Goal: Task Accomplishment & Management: Manage account settings

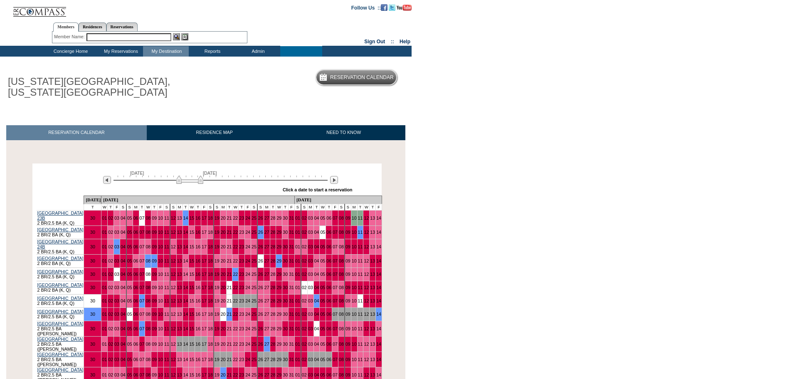
scroll to position [83, 0]
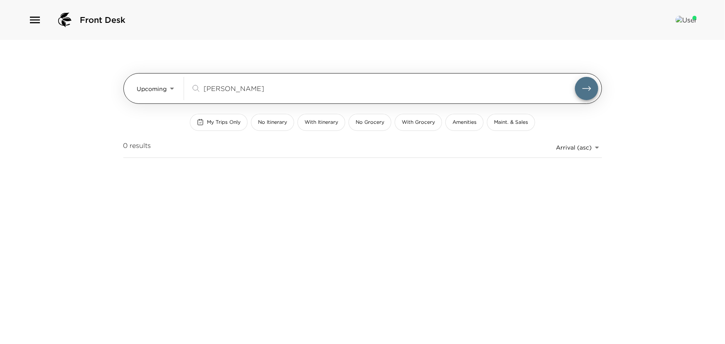
drag, startPoint x: 228, startPoint y: 90, endPoint x: 182, endPoint y: 86, distance: 45.9
click at [182, 86] on div "Upcoming Upcoming [PERSON_NAME] ​" at bounding box center [367, 88] width 461 height 23
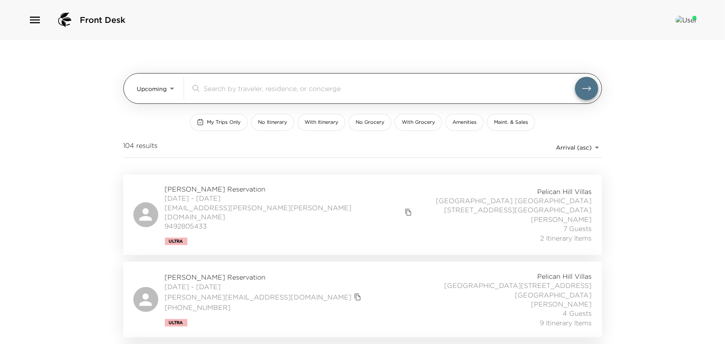
click at [169, 86] on body "Front Desk Upcoming Upcoming ​ My Trips Only No Itinerary With Itinerary No Gro…" at bounding box center [362, 172] width 725 height 344
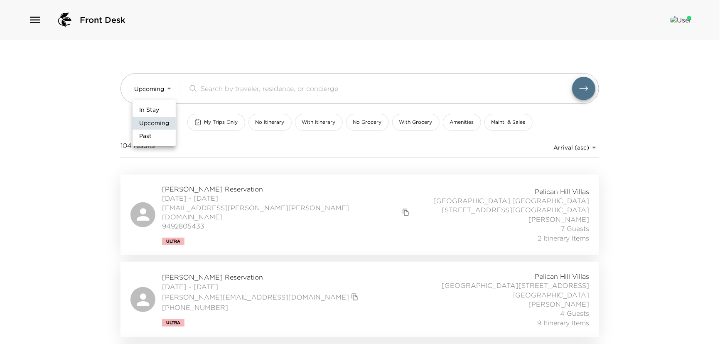
click at [157, 109] on span "In Stay" at bounding box center [149, 110] width 20 height 8
type input "In-Stay"
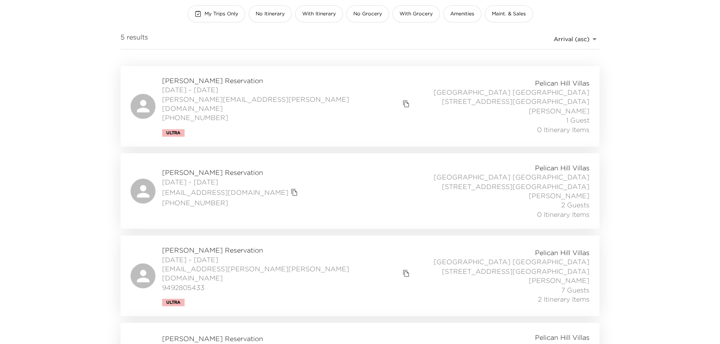
scroll to position [189, 0]
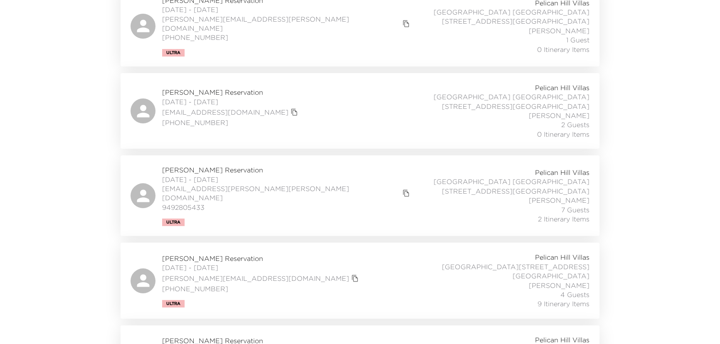
click at [201, 165] on span "[PERSON_NAME] Reservation" at bounding box center [287, 169] width 250 height 9
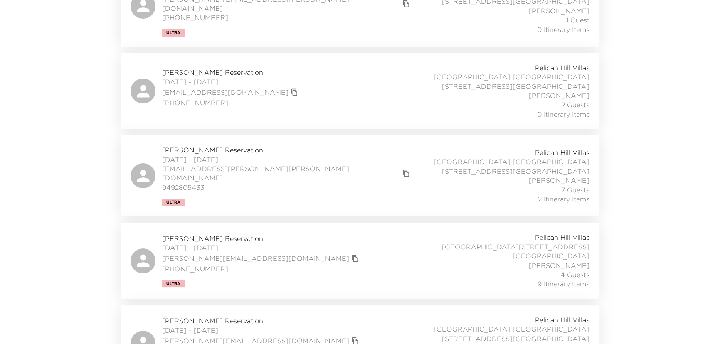
scroll to position [217, 0]
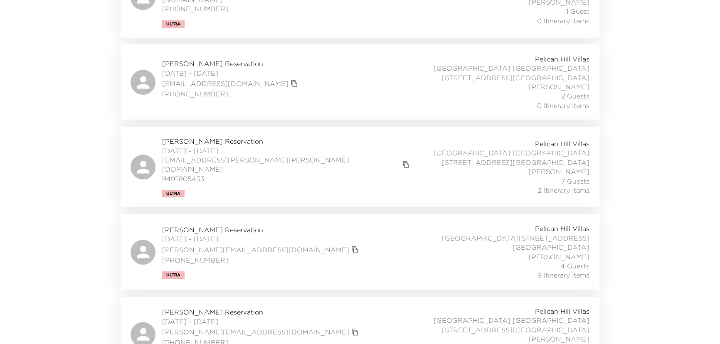
click at [209, 308] on span "[PERSON_NAME] Reservation" at bounding box center [261, 312] width 199 height 9
